Goal: Task Accomplishment & Management: Manage account settings

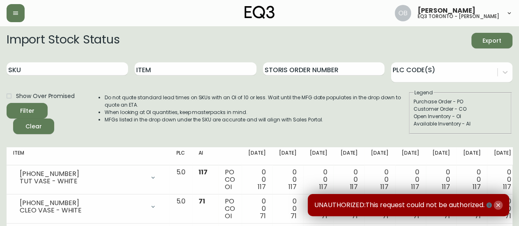
click at [495, 205] on icon "button" at bounding box center [497, 205] width 7 height 7
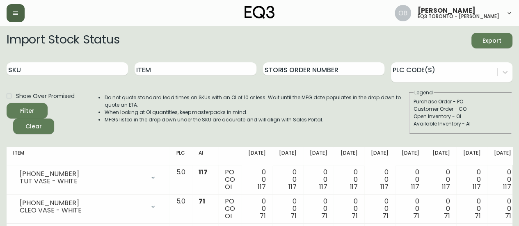
click at [19, 14] on button "button" at bounding box center [16, 13] width 18 height 18
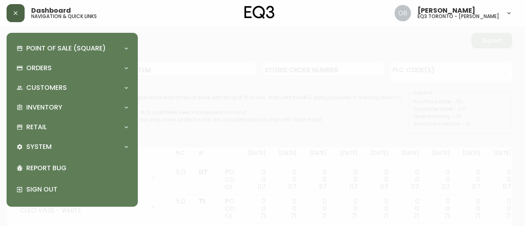
click at [16, 13] on icon "button" at bounding box center [15, 13] width 7 height 7
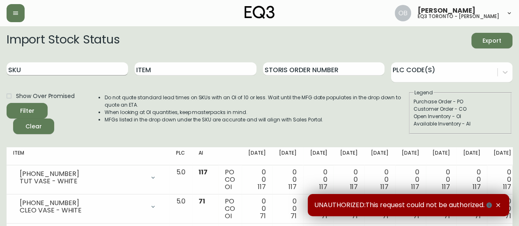
click at [81, 68] on input "SKU" at bounding box center [67, 68] width 121 height 13
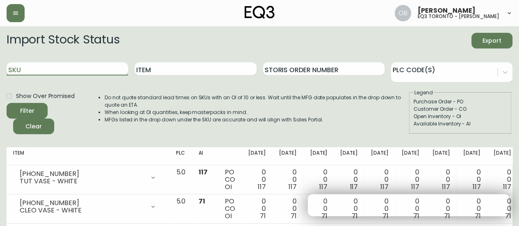
paste input "[PHONE_NUMBER]"
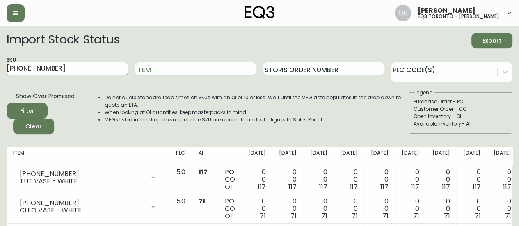
click at [7, 103] on button "Filter" at bounding box center [27, 111] width 41 height 16
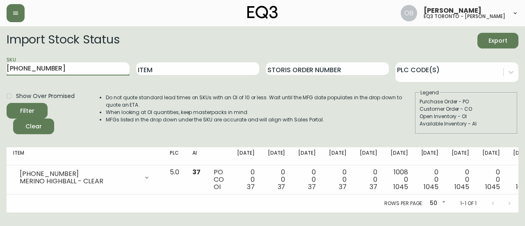
drag, startPoint x: 65, startPoint y: 69, endPoint x: 0, endPoint y: 69, distance: 64.8
click at [0, 69] on main "Import Stock Status Export SKU [PHONE_NUMBER] Item Storis Order Number PLC Code…" at bounding box center [262, 119] width 525 height 186
paste input "[PHONE_NUMBER]"
click at [7, 103] on button "Filter" at bounding box center [27, 111] width 41 height 16
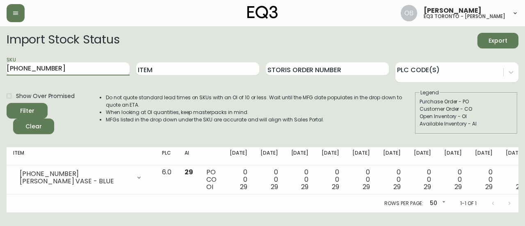
drag, startPoint x: 71, startPoint y: 72, endPoint x: 0, endPoint y: 75, distance: 71.4
click at [0, 75] on main "Import Stock Status Export SKU [PHONE_NUMBER] Item Storis Order Number PLC Code…" at bounding box center [262, 119] width 525 height 186
paste input "7"
click at [7, 103] on button "Filter" at bounding box center [27, 111] width 41 height 16
drag, startPoint x: 74, startPoint y: 68, endPoint x: 0, endPoint y: 64, distance: 74.3
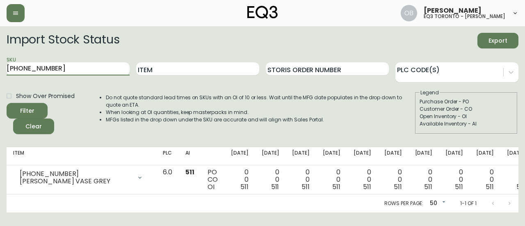
click at [0, 64] on main "Import Stock Status Export SKU [PHONE_NUMBER] Item Storis Order Number PLC Code…" at bounding box center [262, 119] width 525 height 186
paste input "[PHONE_NUMBER]"
click at [7, 103] on button "Filter" at bounding box center [27, 111] width 41 height 16
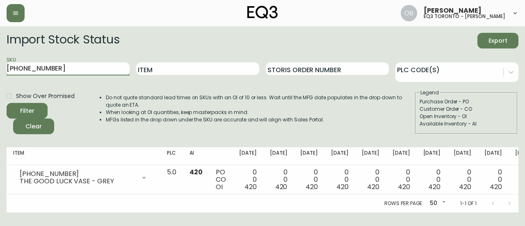
drag, startPoint x: 72, startPoint y: 66, endPoint x: 0, endPoint y: 68, distance: 72.2
click at [0, 68] on main "Import Stock Status Export SKU [PHONE_NUMBER] Item Storis Order Number PLC Code…" at bounding box center [262, 119] width 525 height 186
paste input "[PHONE_NUMBER]"
click at [7, 103] on button "Filter" at bounding box center [27, 111] width 41 height 16
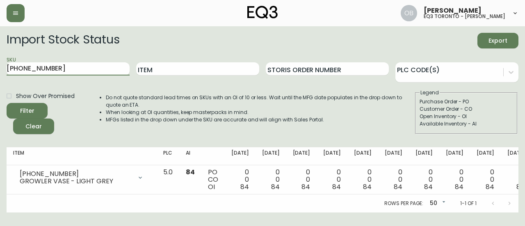
click at [0, 67] on main "Import Stock Status Export SKU [PHONE_NUMBER] Item Storis Order Number PLC Code…" at bounding box center [262, 119] width 525 height 186
paste input "9425-2"
click at [7, 103] on button "Filter" at bounding box center [27, 111] width 41 height 16
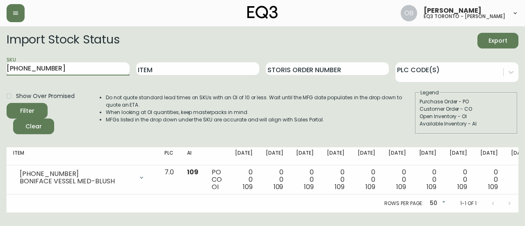
drag, startPoint x: 91, startPoint y: 69, endPoint x: 0, endPoint y: 70, distance: 90.6
click at [0, 70] on main "Import Stock Status Export SKU [PHONE_NUMBER] Item Storis Order Number PLC Code…" at bounding box center [262, 119] width 525 height 186
paste input "3"
click at [7, 103] on button "Filter" at bounding box center [27, 111] width 41 height 16
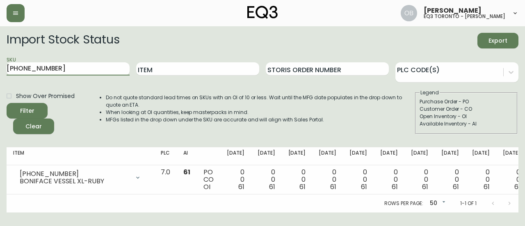
drag, startPoint x: 83, startPoint y: 71, endPoint x: 0, endPoint y: 70, distance: 83.2
click at [0, 70] on main "Import Stock Status Export SKU [PHONE_NUMBER] Item Storis Order Number PLC Code…" at bounding box center [262, 119] width 525 height 186
paste input "6-5"
click at [7, 103] on button "Filter" at bounding box center [27, 111] width 41 height 16
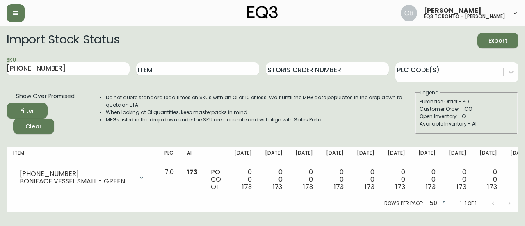
drag, startPoint x: 32, startPoint y: 68, endPoint x: 0, endPoint y: 66, distance: 31.7
click at [0, 66] on main "Import Stock Status Export SKU [PHONE_NUMBER] Item Storis Order Number PLC Code…" at bounding box center [262, 119] width 525 height 186
paste input "4-4"
click at [7, 103] on button "Filter" at bounding box center [27, 111] width 41 height 16
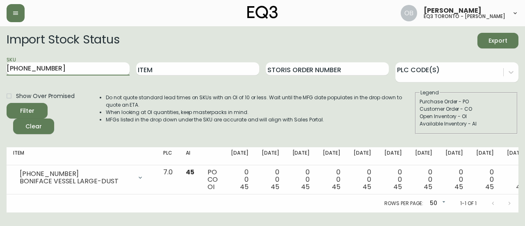
click at [51, 65] on input "[PHONE_NUMBER]" at bounding box center [68, 68] width 123 height 13
paste input "[PHONE_NUMBER]"
type input "[PHONE_NUMBER]"
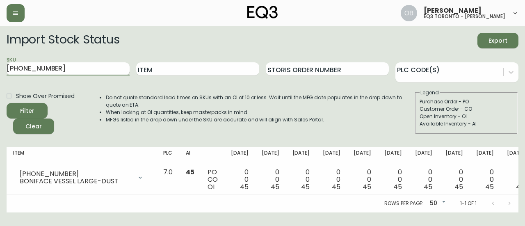
click at [7, 103] on button "Filter" at bounding box center [27, 111] width 41 height 16
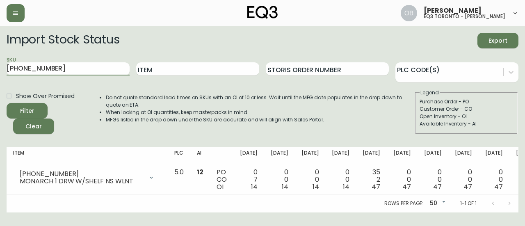
click at [3, 10] on header "[PERSON_NAME] eq3 toronto - [PERSON_NAME]" at bounding box center [262, 13] width 525 height 26
click at [11, 9] on button "button" at bounding box center [16, 13] width 18 height 18
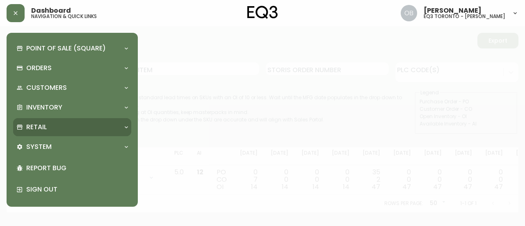
click at [64, 121] on div "Retail" at bounding box center [72, 127] width 118 height 18
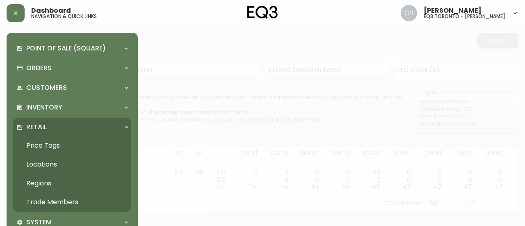
click at [47, 198] on link "Trade Members" at bounding box center [72, 202] width 118 height 19
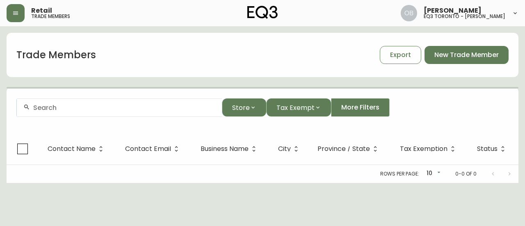
click at [67, 108] on input "text" at bounding box center [124, 108] width 182 height 8
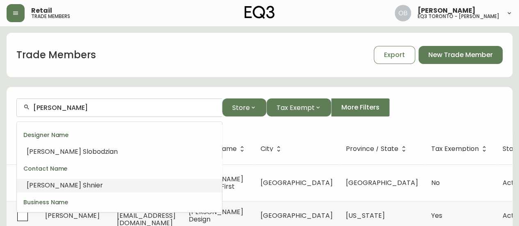
click at [69, 185] on li "[PERSON_NAME] S hnier" at bounding box center [119, 185] width 205 height 14
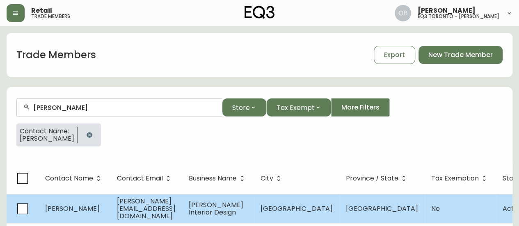
type input "[PERSON_NAME]"
click at [230, 207] on span "[PERSON_NAME] Interior Design" at bounding box center [216, 208] width 55 height 17
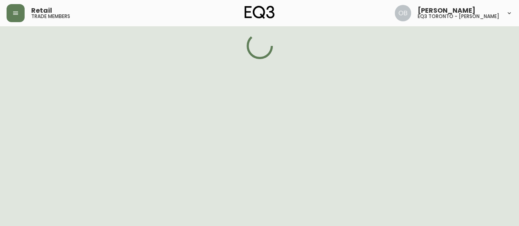
select select "ON"
select select "CA"
select select "CA_EN"
select select "Outreach from a Trade Rep"
select select "Interior Designer"
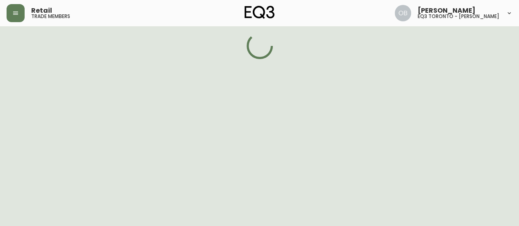
select select "false"
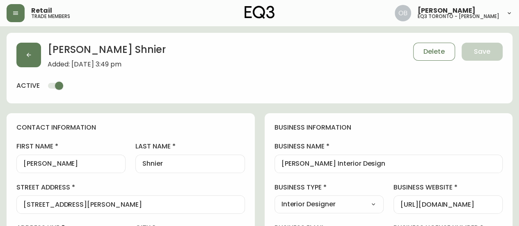
type input "EQ3 Toronto - King"
select select "cjw10z96r007p6gs0hn5531do"
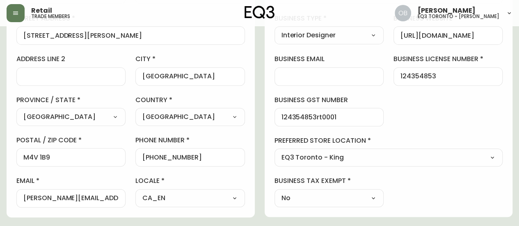
scroll to position [246, 0]
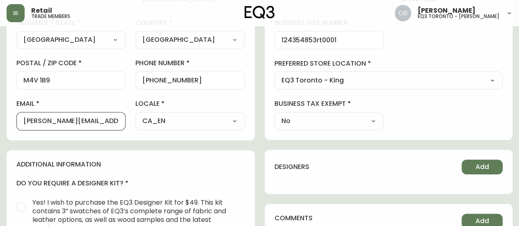
drag, startPoint x: 72, startPoint y: 119, endPoint x: 1, endPoint y: 118, distance: 70.9
click at [1, 118] on main "[PERSON_NAME] Added: [DATE] 3:49 pm Delete Save active contact information firs…" at bounding box center [259, 96] width 519 height 632
